Goal: Transaction & Acquisition: Purchase product/service

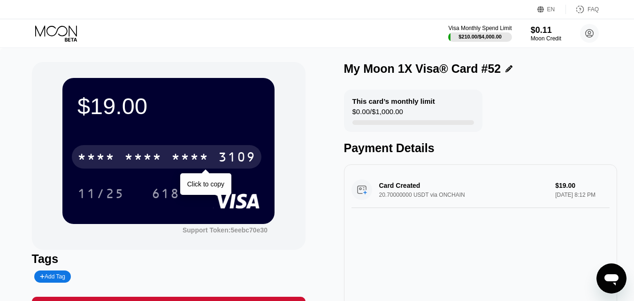
click at [191, 161] on div "* * * *" at bounding box center [190, 158] width 38 height 15
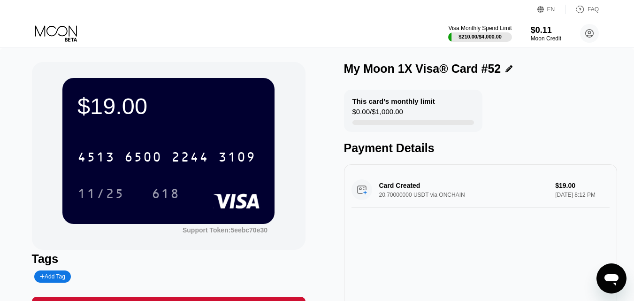
click at [56, 29] on icon at bounding box center [57, 33] width 44 height 16
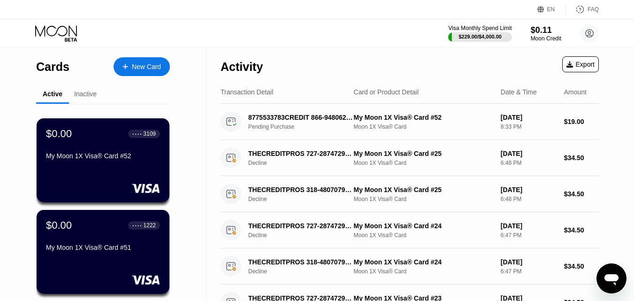
scroll to position [4, 0]
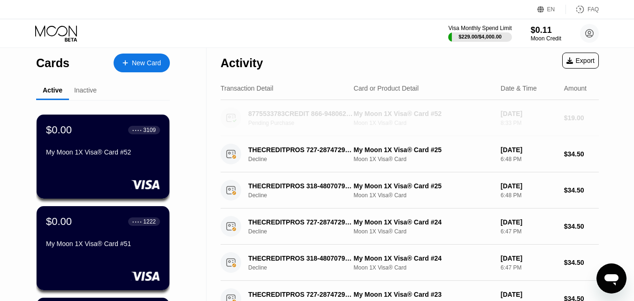
drag, startPoint x: 246, startPoint y: 114, endPoint x: 320, endPoint y: 118, distance: 74.7
click at [320, 118] on div "8775533783CREDIT 866-9480625 US Pending Purchase" at bounding box center [283, 117] width 126 height 21
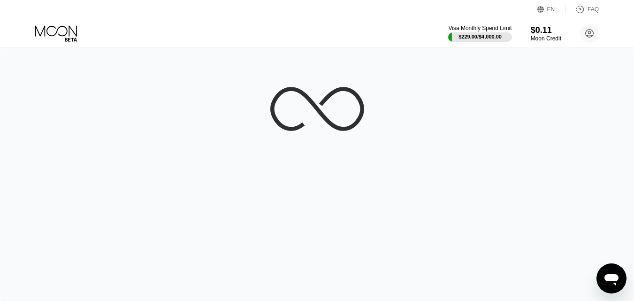
click at [320, 118] on icon at bounding box center [317, 109] width 94 height 94
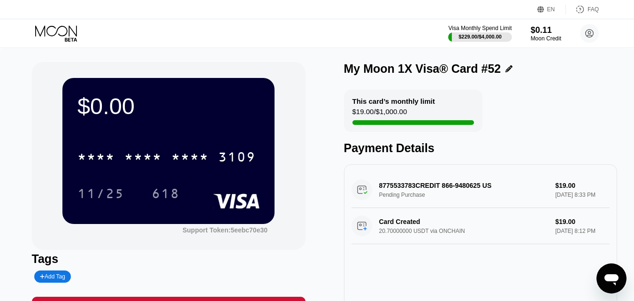
drag, startPoint x: 377, startPoint y: 188, endPoint x: 432, endPoint y: 192, distance: 56.0
click at [432, 192] on div "8775533783CREDIT 866-9480625 US Pending Purchase $19.00 Sep 24, 2025 8:33 PM" at bounding box center [480, 190] width 258 height 36
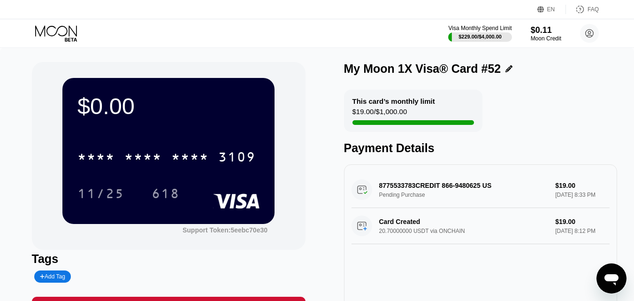
click at [432, 192] on div "8775533783CREDIT 866-9480625 US Pending Purchase $19.00 Sep 24, 2025 8:33 PM" at bounding box center [480, 190] width 258 height 36
drag, startPoint x: 432, startPoint y: 192, endPoint x: 56, endPoint y: 31, distance: 409.1
click at [56, 31] on icon at bounding box center [56, 30] width 42 height 11
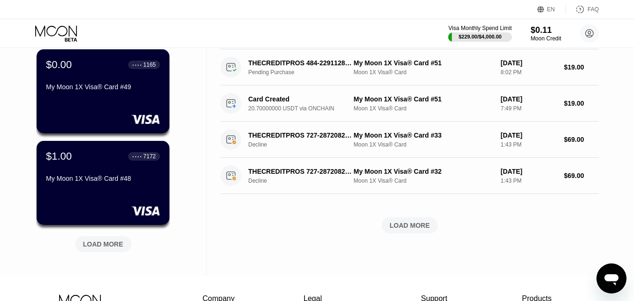
scroll to position [348, 0]
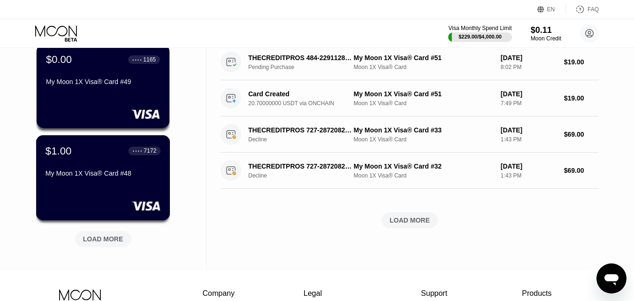
click at [99, 176] on div "My Moon 1X Visa® Card #48" at bounding box center [102, 173] width 115 height 8
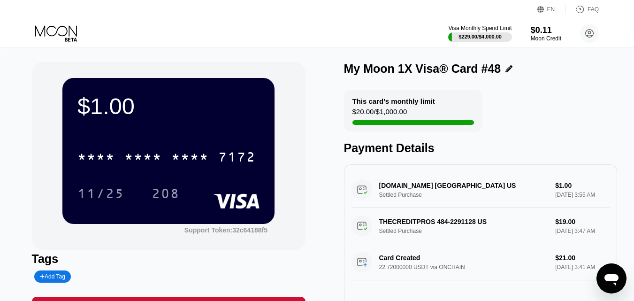
click at [46, 37] on icon at bounding box center [57, 33] width 44 height 16
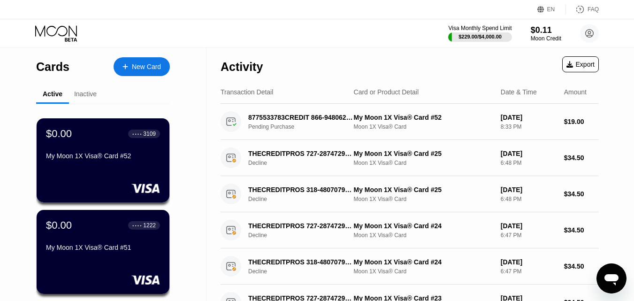
click at [133, 67] on div "New Card" at bounding box center [146, 67] width 29 height 8
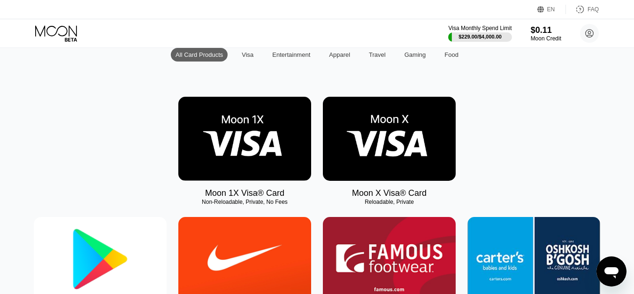
scroll to position [107, 0]
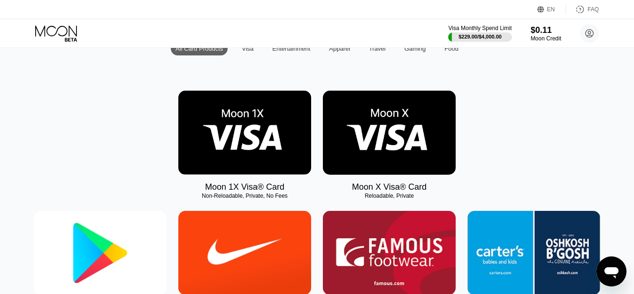
click at [227, 156] on img at bounding box center [244, 133] width 133 height 84
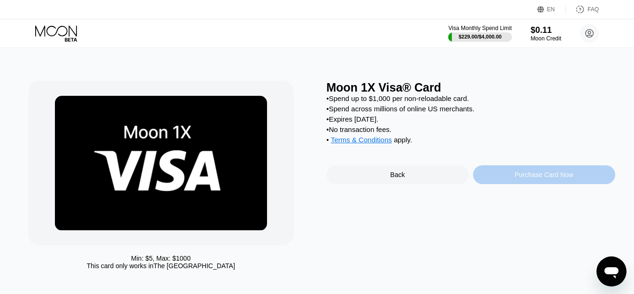
click at [518, 184] on div "Purchase Card Now" at bounding box center [544, 174] width 142 height 19
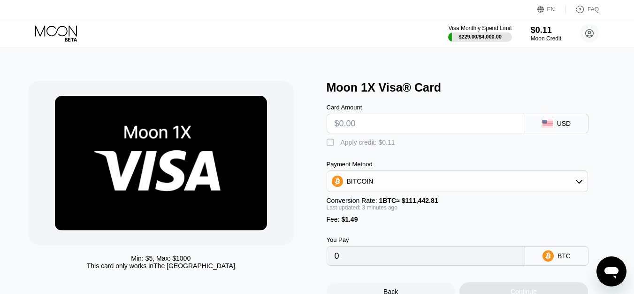
click at [472, 125] on input "text" at bounding box center [425, 123] width 182 height 19
type input "$19"
type input "0.00018372"
type input "$19"
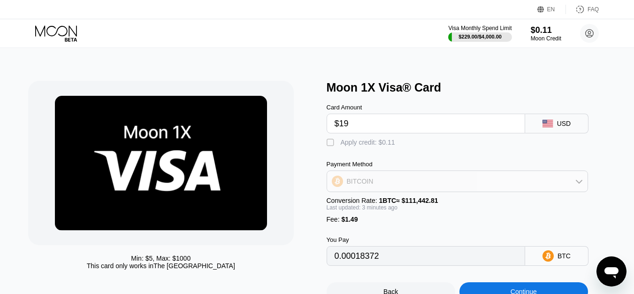
click at [403, 182] on div "BITCOIN" at bounding box center [457, 181] width 260 height 19
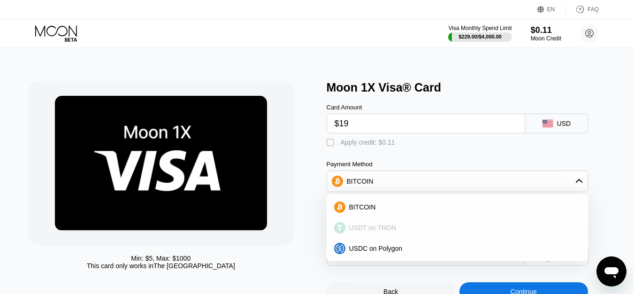
click at [367, 237] on div "USDT on TRON" at bounding box center [457, 227] width 256 height 19
type input "20.70"
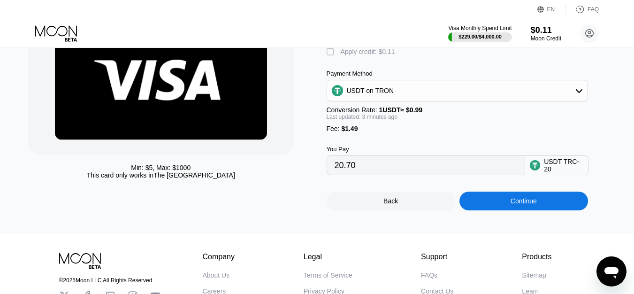
scroll to position [103, 0]
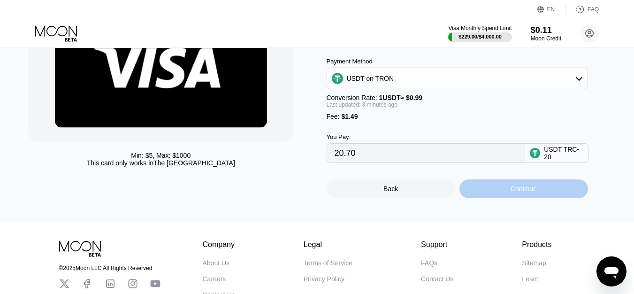
click at [527, 192] on div "Continue" at bounding box center [523, 189] width 26 height 8
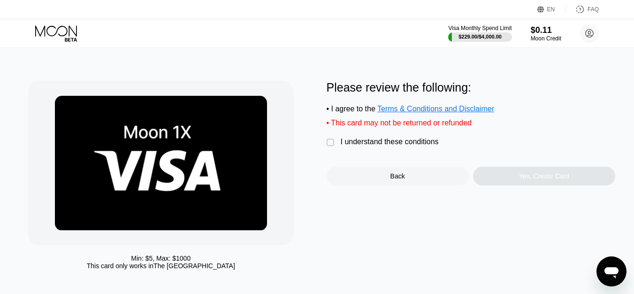
click at [414, 141] on div "Please review the following: • I agree to the Terms & Conditions and Disclaimer…" at bounding box center [470, 133] width 288 height 105
click at [416, 146] on div "I understand these conditions" at bounding box center [389, 141] width 98 height 8
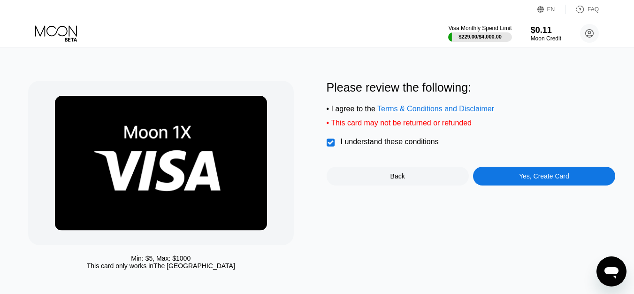
click at [508, 182] on div "Yes, Create Card" at bounding box center [544, 175] width 142 height 19
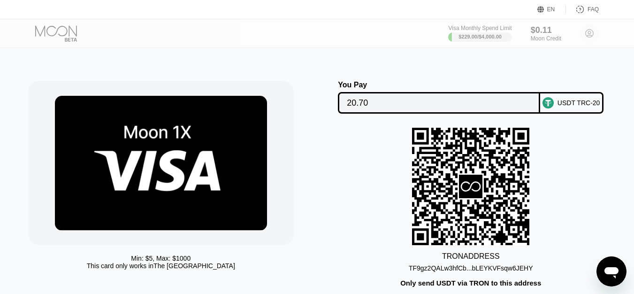
scroll to position [65, 0]
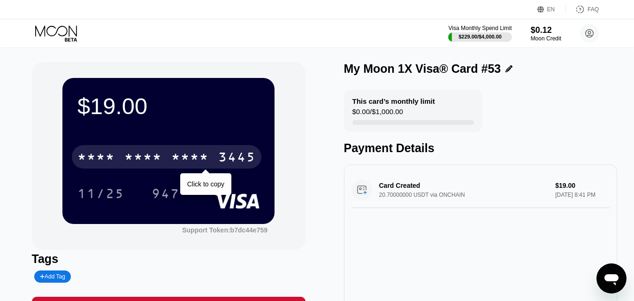
click at [179, 156] on div "* * * *" at bounding box center [190, 158] width 38 height 15
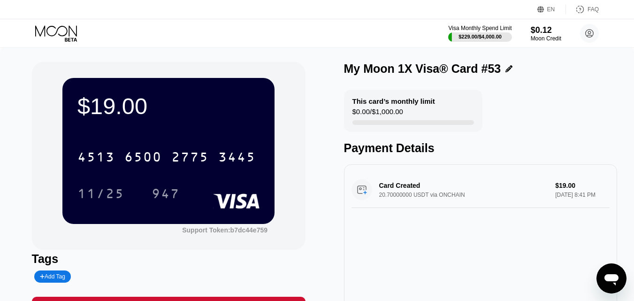
click at [47, 33] on icon at bounding box center [56, 30] width 42 height 11
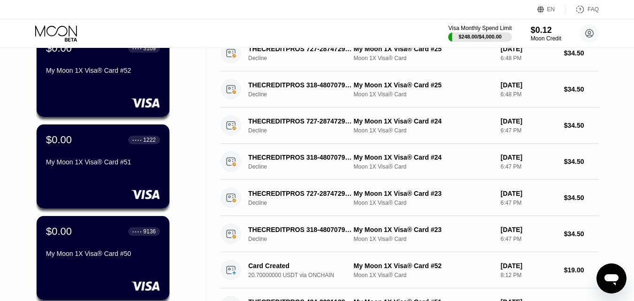
scroll to position [305, 0]
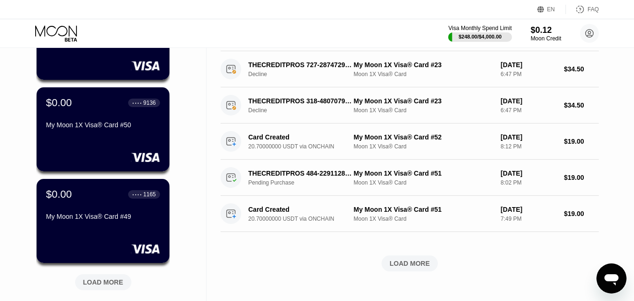
click at [110, 284] on div "LOAD MORE" at bounding box center [103, 282] width 40 height 8
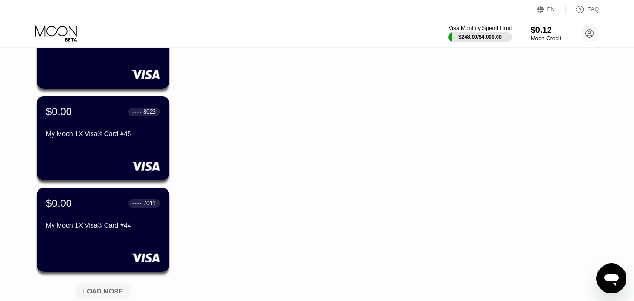
scroll to position [806, 0]
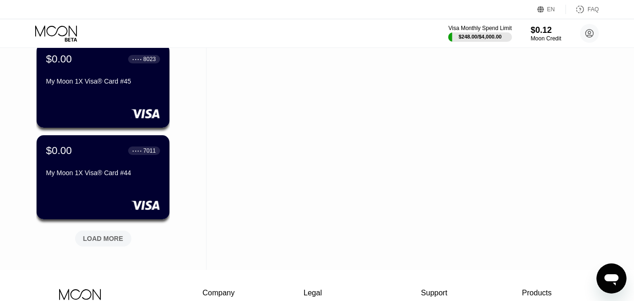
click at [95, 246] on div "LOAD MORE" at bounding box center [103, 238] width 56 height 16
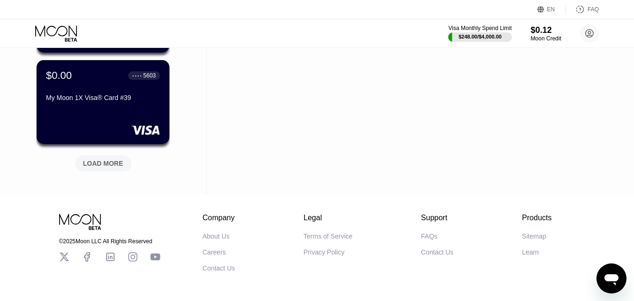
scroll to position [1355, 0]
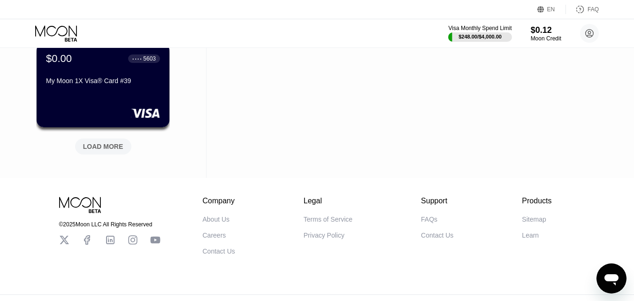
click at [99, 147] on div "LOAD MORE" at bounding box center [103, 146] width 40 height 8
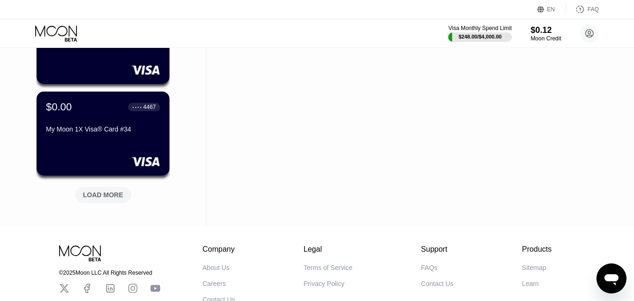
scroll to position [1782, 0]
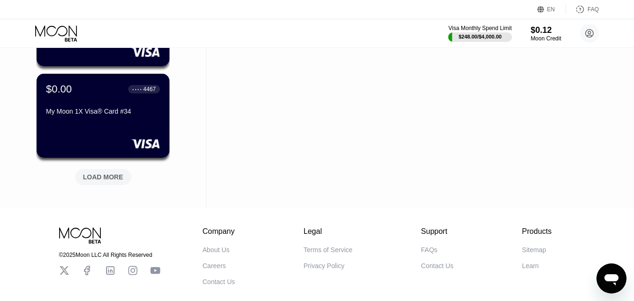
click at [97, 180] on div "LOAD MORE" at bounding box center [103, 177] width 40 height 8
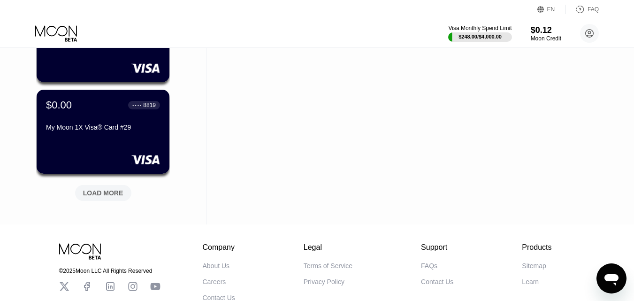
scroll to position [2228, 0]
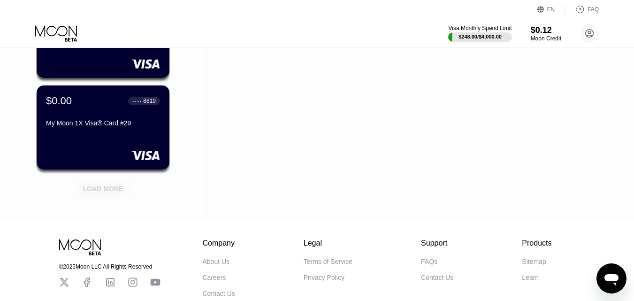
click at [95, 190] on div "LOAD MORE" at bounding box center [103, 188] width 40 height 8
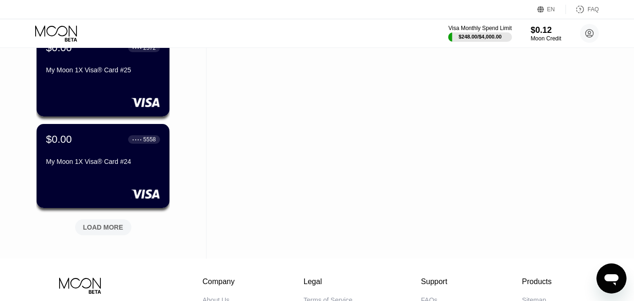
scroll to position [2750, 0]
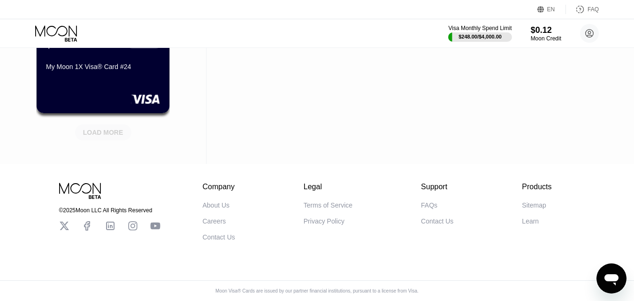
click at [79, 124] on div "LOAD MORE" at bounding box center [103, 132] width 56 height 16
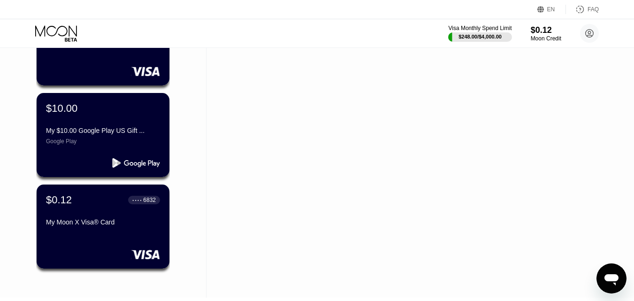
scroll to position [2957, 0]
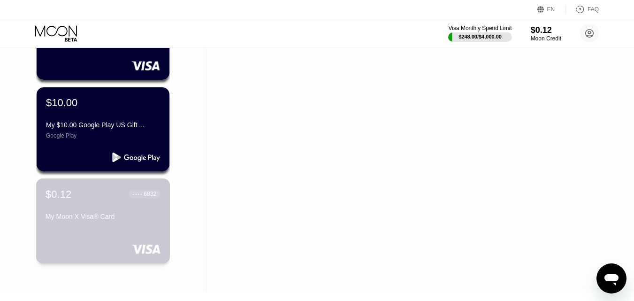
click at [95, 215] on div "My Moon X Visa® Card" at bounding box center [102, 216] width 115 height 8
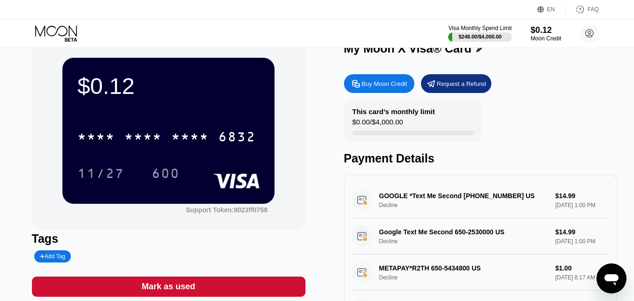
scroll to position [14, 0]
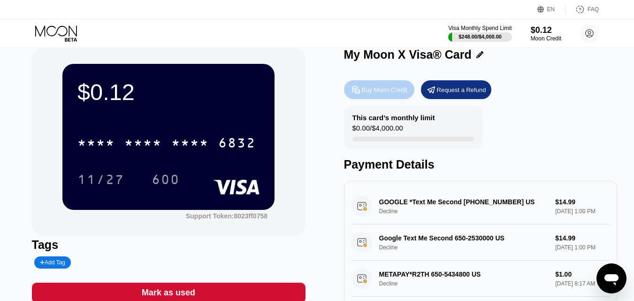
click at [393, 94] on div "Buy Moon Credit" at bounding box center [384, 90] width 45 height 8
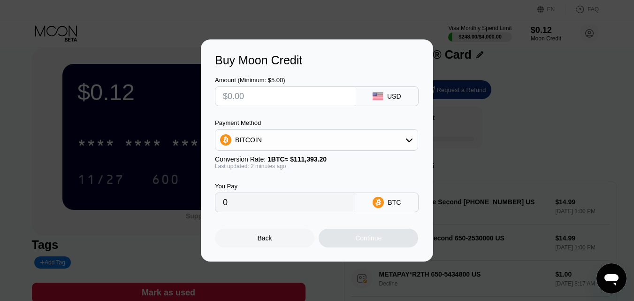
click at [280, 94] on input "text" at bounding box center [285, 96] width 124 height 19
type input "$5"
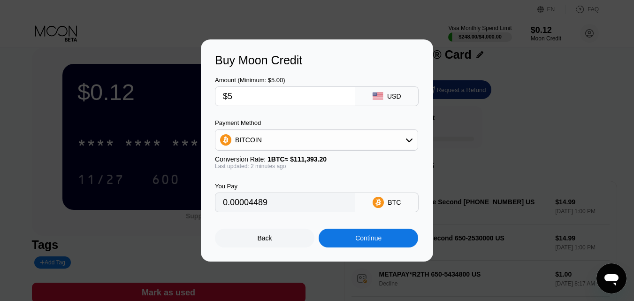
type input "0.00004489"
type input "$5"
click at [320, 137] on div "BITCOIN" at bounding box center [316, 139] width 202 height 19
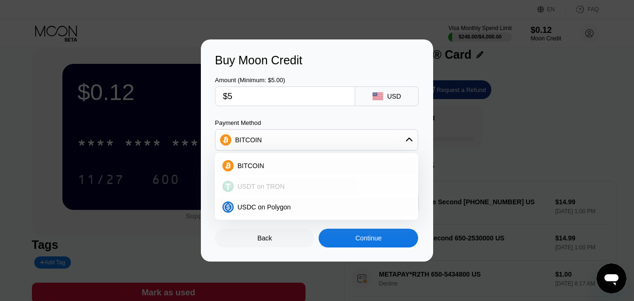
click at [277, 184] on span "USDT on TRON" at bounding box center [260, 186] width 47 height 8
type input "5.05"
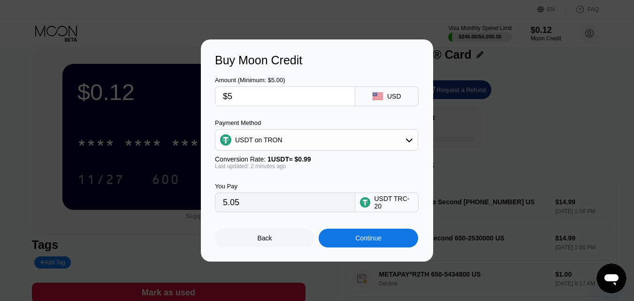
click at [272, 101] on input "$5" at bounding box center [285, 96] width 124 height 19
type input "$1"
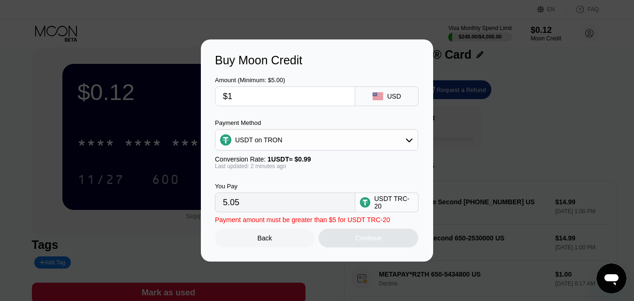
type input "1.01"
type input "$10"
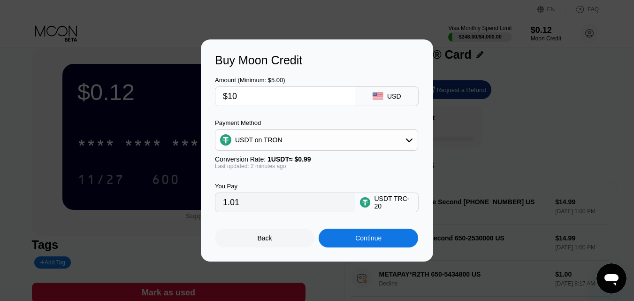
type input "10.10"
type input "$10"
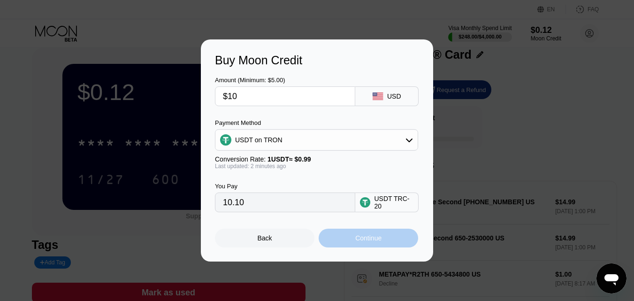
click at [386, 240] on div "Continue" at bounding box center [367, 237] width 99 height 19
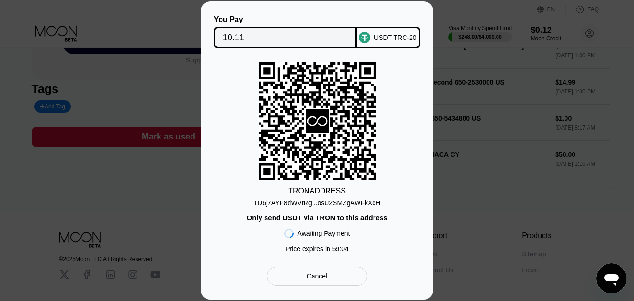
scroll to position [0, 0]
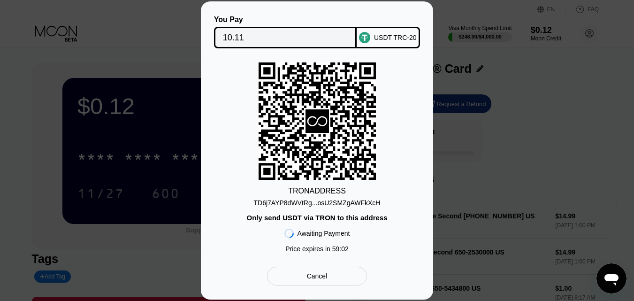
click at [318, 280] on div "Cancel" at bounding box center [317, 276] width 21 height 8
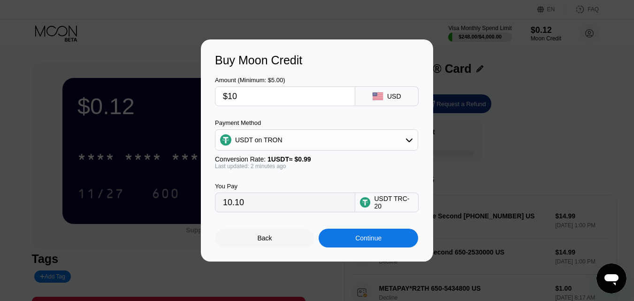
click at [279, 244] on div "Back" at bounding box center [264, 237] width 99 height 19
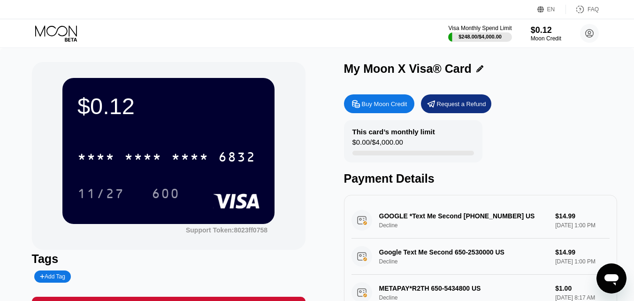
click at [454, 111] on div "Request a Refund" at bounding box center [456, 103] width 70 height 19
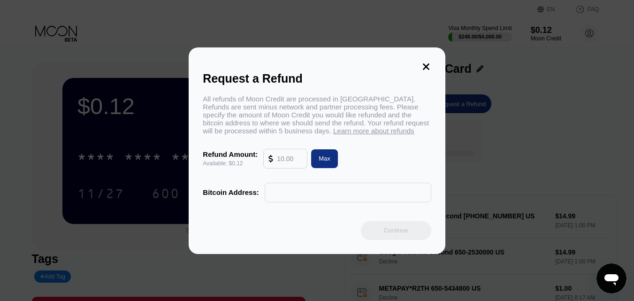
click at [291, 166] on input "text" at bounding box center [289, 158] width 25 height 19
click at [301, 197] on input "text" at bounding box center [348, 192] width 156 height 19
click at [426, 63] on icon at bounding box center [426, 66] width 7 height 7
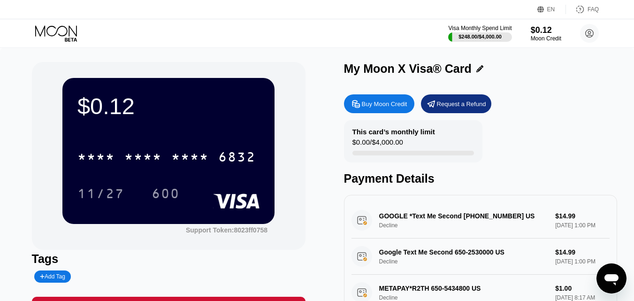
click at [58, 33] on icon at bounding box center [57, 33] width 44 height 16
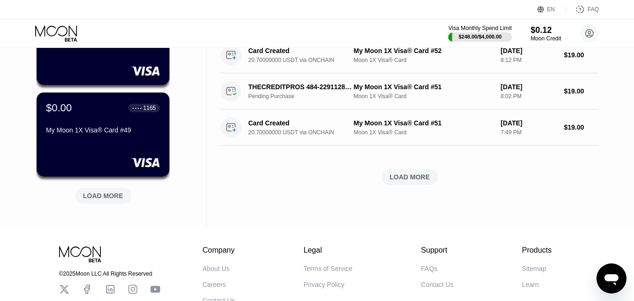
scroll to position [398, 0]
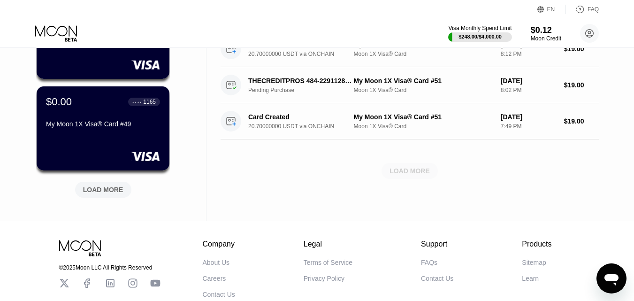
click at [413, 170] on div "LOAD MORE" at bounding box center [409, 170] width 40 height 8
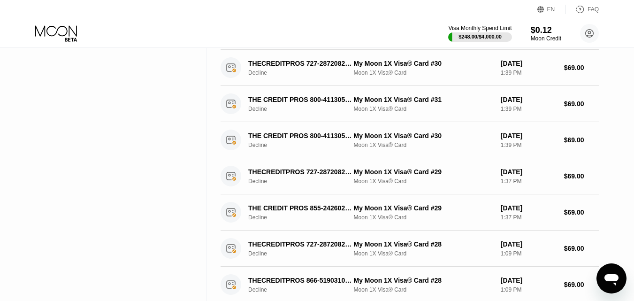
scroll to position [720, 0]
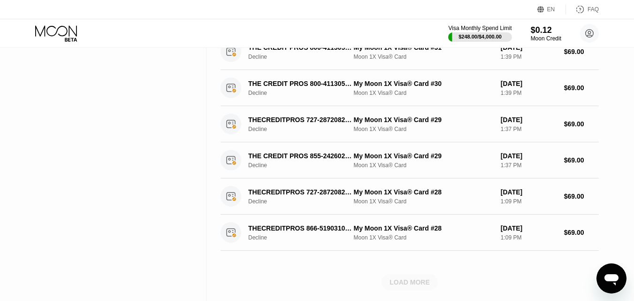
click at [397, 283] on div "LOAD MORE" at bounding box center [409, 282] width 40 height 8
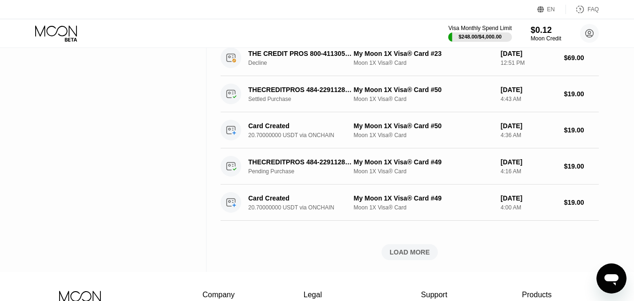
scroll to position [1186, 0]
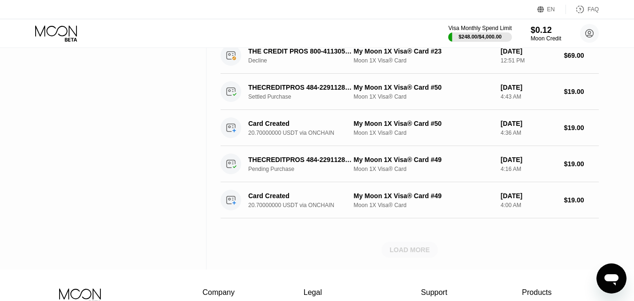
click at [407, 249] on div "LOAD MORE" at bounding box center [409, 249] width 40 height 8
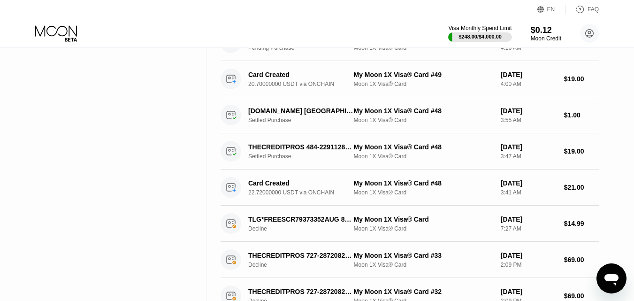
scroll to position [1303, 0]
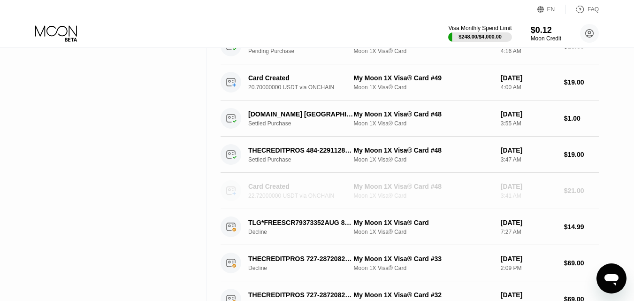
drag, startPoint x: 560, startPoint y: 191, endPoint x: 625, endPoint y: 201, distance: 65.5
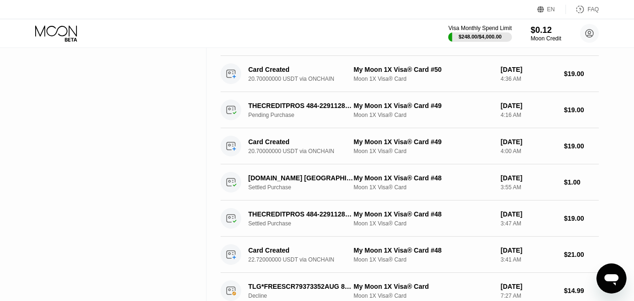
scroll to position [1236, 0]
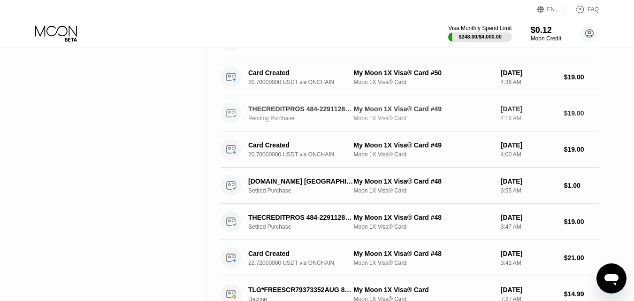
click at [323, 113] on div "THECREDITPROS 484-2291128 US" at bounding box center [300, 109] width 105 height 8
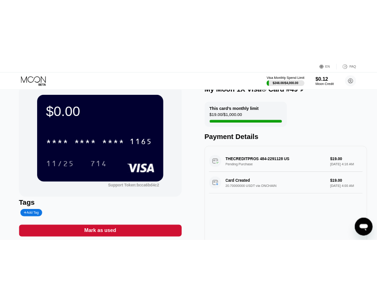
scroll to position [23, 0]
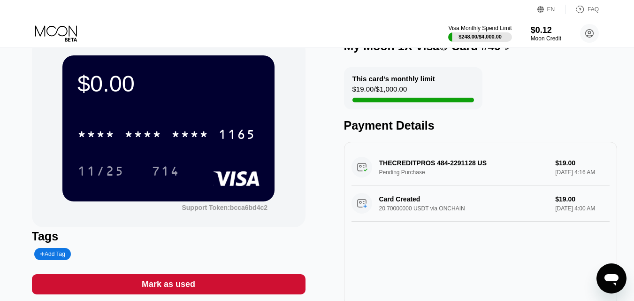
drag, startPoint x: 378, startPoint y: 178, endPoint x: 388, endPoint y: 181, distance: 10.7
click at [388, 181] on div "THECREDITPROS 484-2291128 US Pending Purchase $19.00 [DATE] 4:16 AM" at bounding box center [480, 167] width 258 height 36
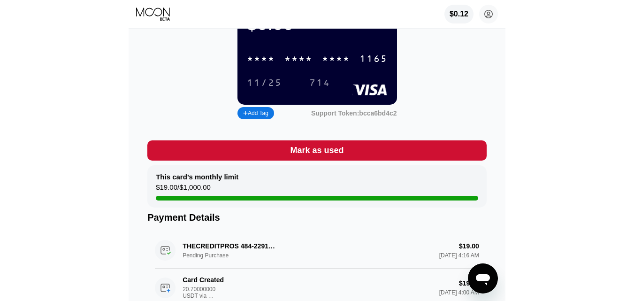
scroll to position [132, 0]
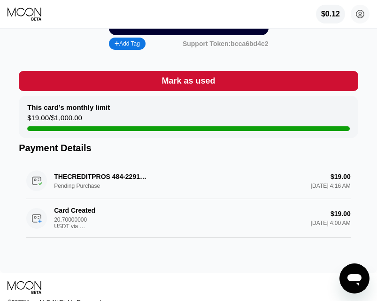
click at [53, 182] on div "THECREDITPROS 484-2291128 US Pending Purchase $19.00 [DATE] 4:16 AM" at bounding box center [188, 181] width 324 height 36
click at [65, 199] on div "THECREDITPROS 484-2291128 US Pending Purchase $19.00 [DATE] 4:16 AM" at bounding box center [188, 181] width 324 height 36
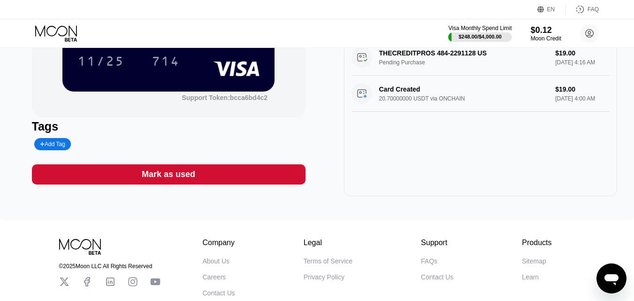
scroll to position [0, 0]
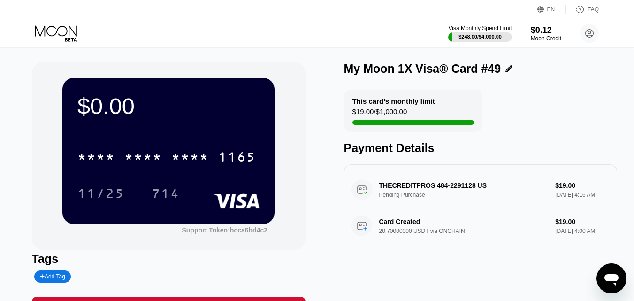
click at [57, 22] on div "Visa Monthly Spend Limit $248.00 / $4,000.00 $0.12 Moon Credit Vict Oria [EMAIL…" at bounding box center [317, 33] width 634 height 28
click at [58, 31] on icon at bounding box center [57, 33] width 44 height 16
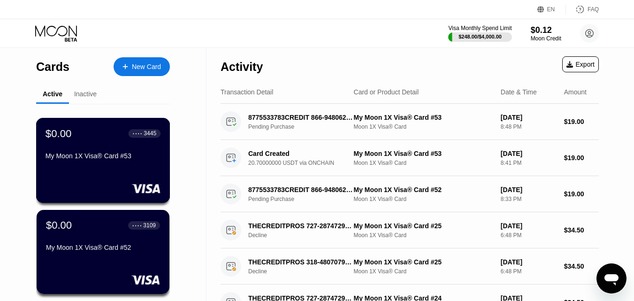
drag, startPoint x: 121, startPoint y: 139, endPoint x: 97, endPoint y: 151, distance: 27.3
click at [97, 151] on div "$0.00 ● ● ● ● 3445 My Moon 1X Visa® Card #53" at bounding box center [102, 145] width 115 height 36
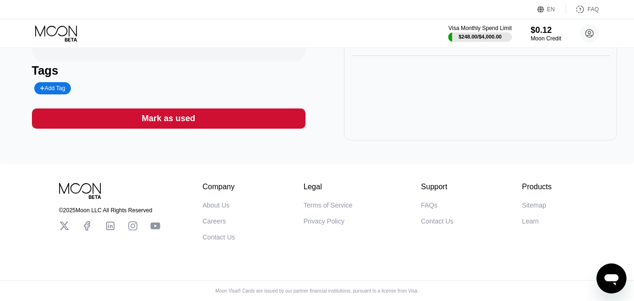
scroll to position [35, 0]
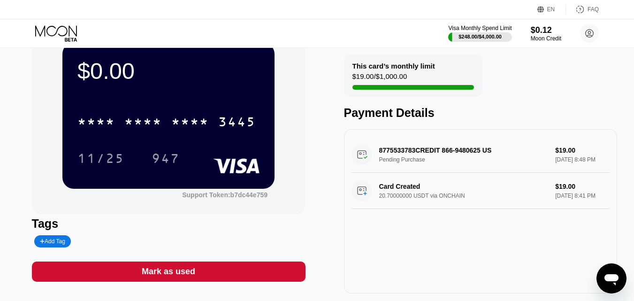
click at [56, 39] on icon at bounding box center [57, 33] width 44 height 16
